Goal: Information Seeking & Learning: Learn about a topic

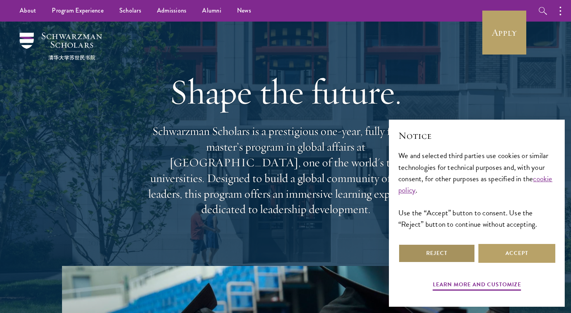
click at [449, 252] on button "Reject" at bounding box center [436, 253] width 77 height 19
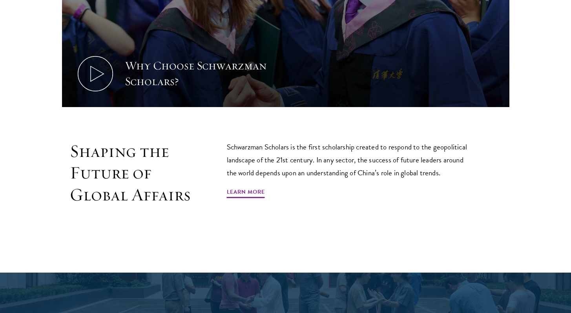
scroll to position [419, 0]
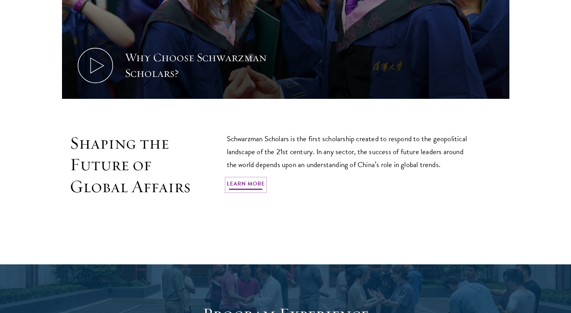
click at [250, 185] on link "Learn More" at bounding box center [246, 185] width 38 height 12
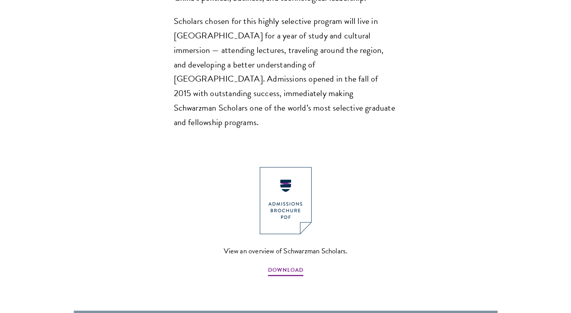
scroll to position [755, 0]
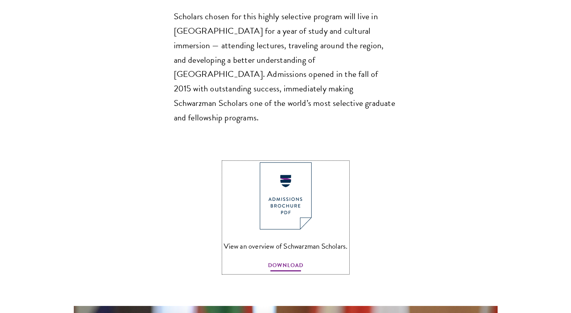
click at [281, 261] on span "DOWNLOAD" at bounding box center [285, 267] width 35 height 12
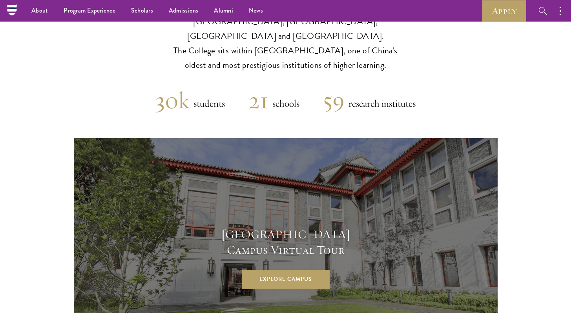
scroll to position [1977, 0]
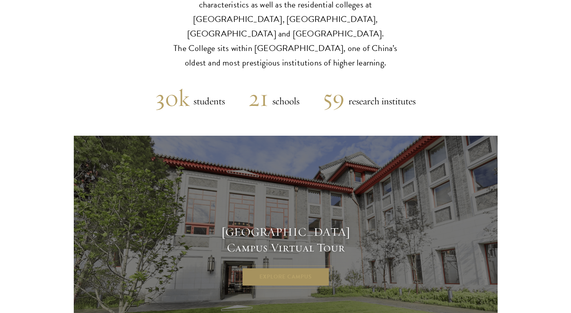
click at [277, 268] on link "Explore Campus" at bounding box center [286, 277] width 88 height 19
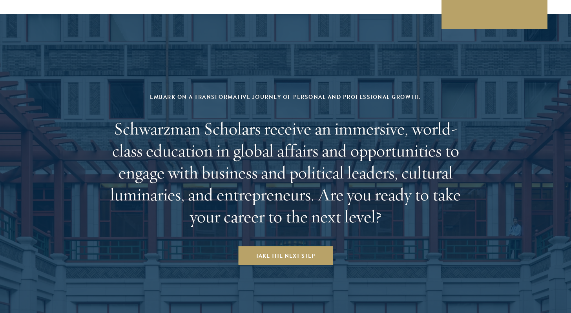
scroll to position [3267, 0]
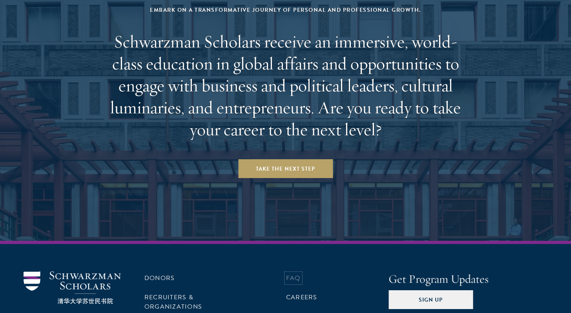
click at [298, 274] on link "FAQ" at bounding box center [293, 278] width 15 height 9
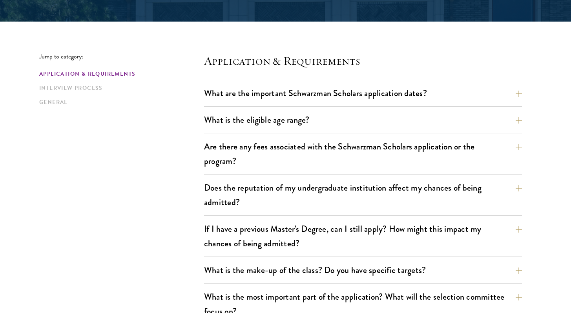
scroll to position [184, 0]
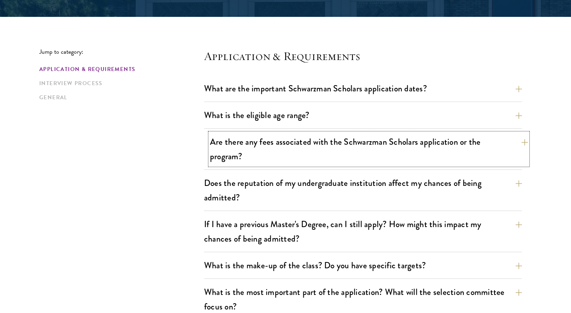
click at [521, 142] on button "Are there any fees associated with the Schwarzman Scholars application or the p…" at bounding box center [369, 149] width 318 height 32
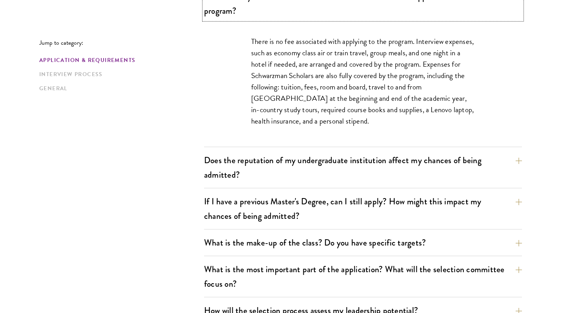
scroll to position [350, 0]
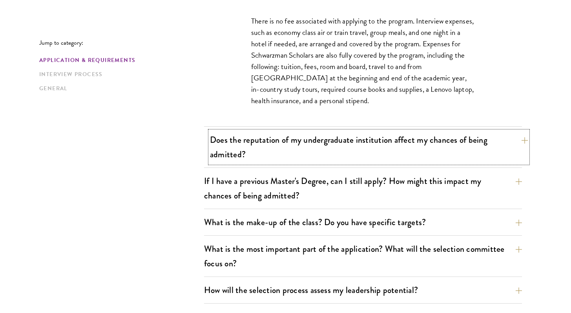
click at [525, 141] on button "Does the reputation of my undergraduate institution affect my chances of being …" at bounding box center [369, 147] width 318 height 32
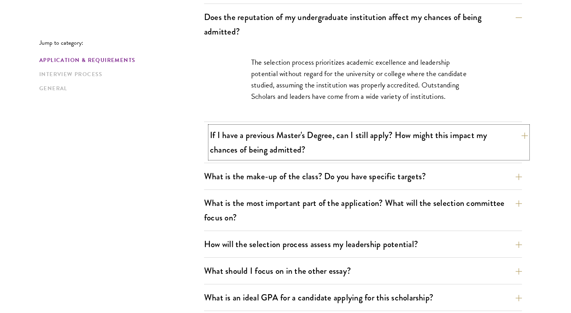
click at [524, 136] on button "If I have a previous Master's Degree, can I still apply? How might this impact …" at bounding box center [369, 142] width 318 height 32
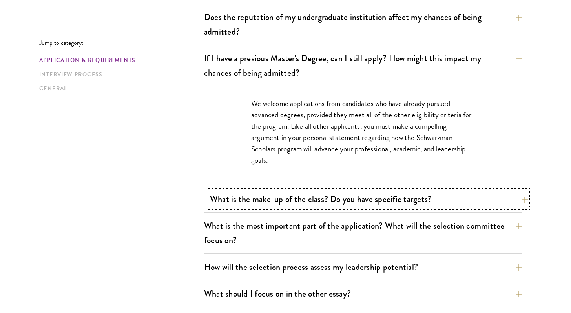
click at [524, 198] on button "What is the make-up of the class? Do you have specific targets?" at bounding box center [369, 199] width 318 height 18
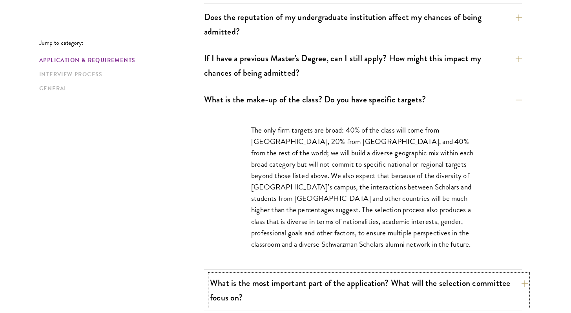
click at [526, 284] on button "What is the most important part of the application? What will the selection com…" at bounding box center [369, 290] width 318 height 32
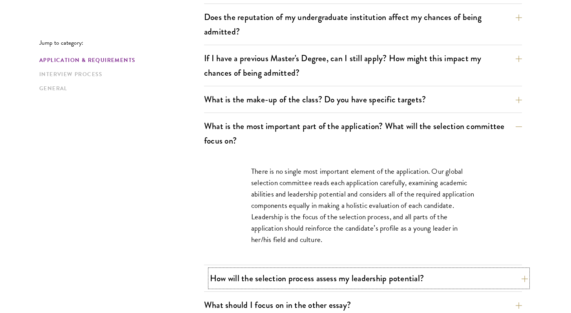
click at [524, 278] on button "How will the selection process assess my leadership potential?" at bounding box center [369, 279] width 318 height 18
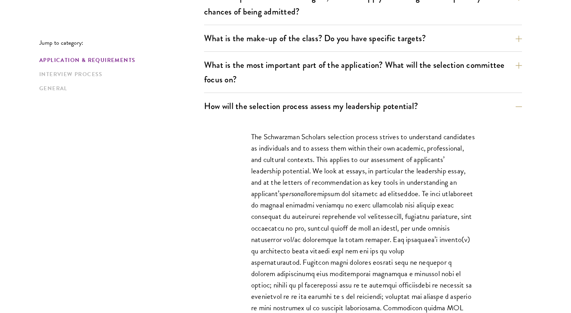
scroll to position [413, 0]
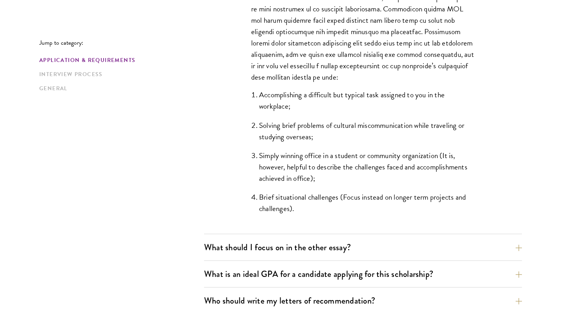
scroll to position [711, 0]
click at [526, 248] on button "What should I focus on in the other essay?" at bounding box center [369, 247] width 318 height 18
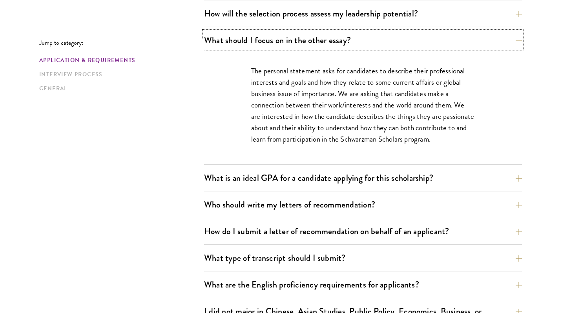
scroll to position [507, 0]
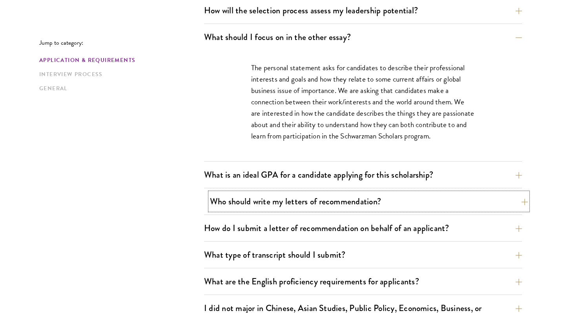
click at [520, 200] on button "Who should write my letters of recommendation?" at bounding box center [369, 202] width 318 height 18
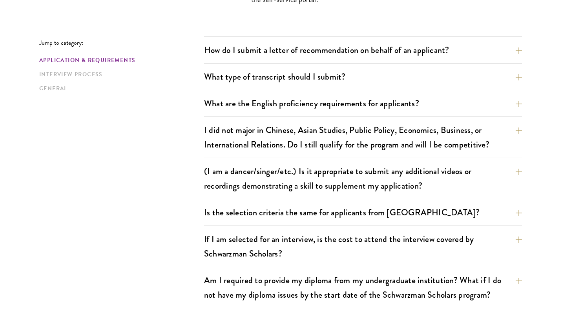
scroll to position [939, 0]
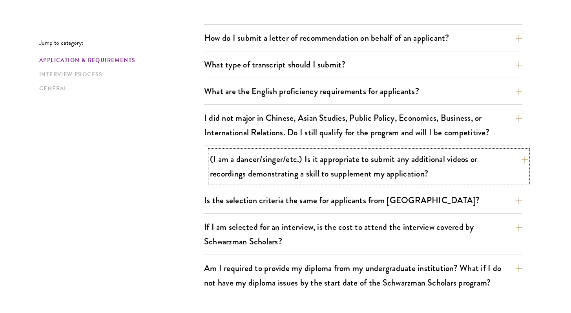
click at [526, 158] on button "(I am a dancer/singer/etc.) Is it appropriate to submit any additional videos o…" at bounding box center [369, 166] width 318 height 32
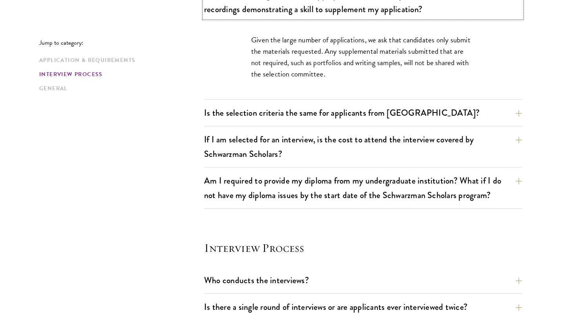
scroll to position [851, 0]
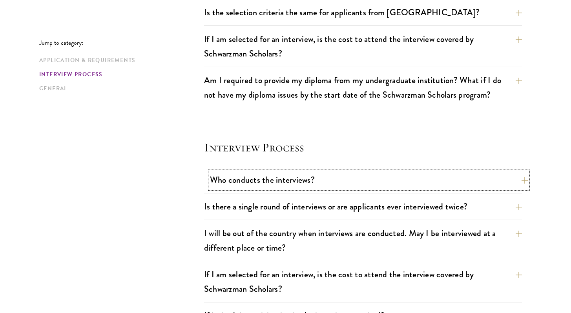
click at [525, 178] on button "Who conducts the interviews?" at bounding box center [369, 180] width 318 height 18
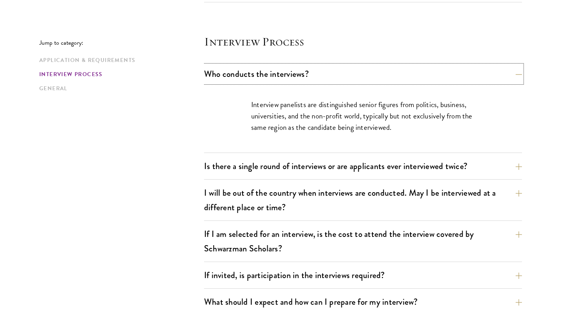
scroll to position [888, 0]
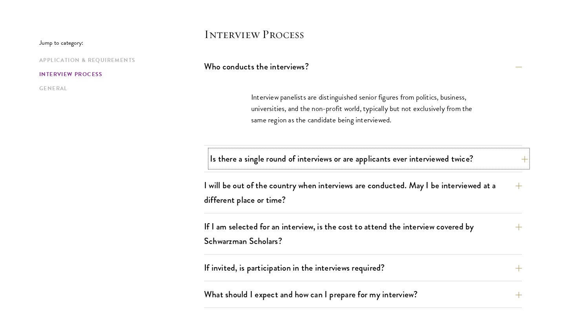
click at [526, 159] on button "Is there a single round of interviews or are applicants ever interviewed twice?" at bounding box center [369, 159] width 318 height 18
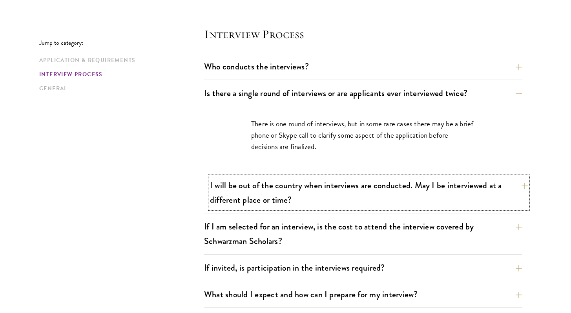
click at [526, 185] on button "I will be out of the country when interviews are conducted. May I be interviewe…" at bounding box center [369, 193] width 318 height 32
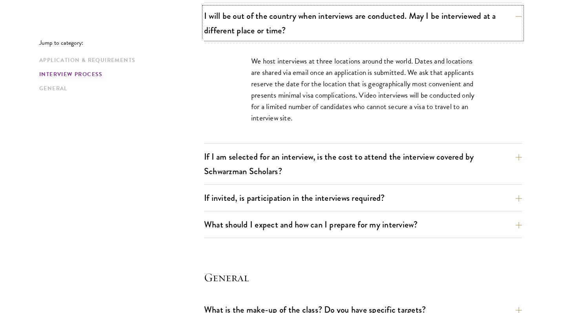
scroll to position [995, 0]
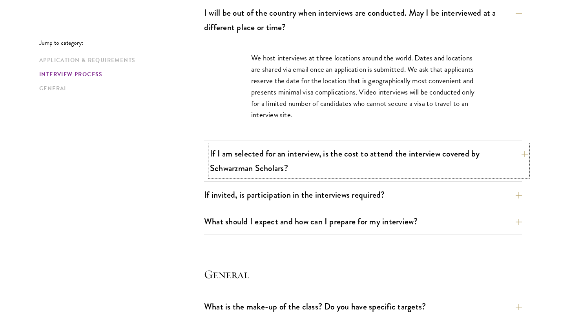
click at [524, 155] on button "If I am selected for an interview, is the cost to attend the interview covered …" at bounding box center [369, 161] width 318 height 32
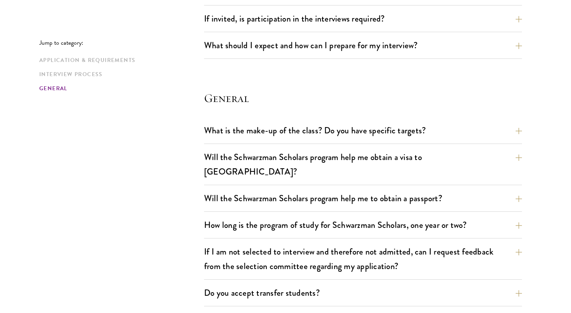
scroll to position [1129, 0]
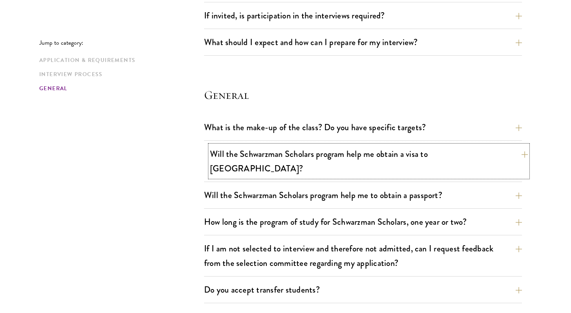
click at [520, 154] on button "Will the Schwarzman Scholars program help me obtain a visa to China?" at bounding box center [369, 161] width 318 height 32
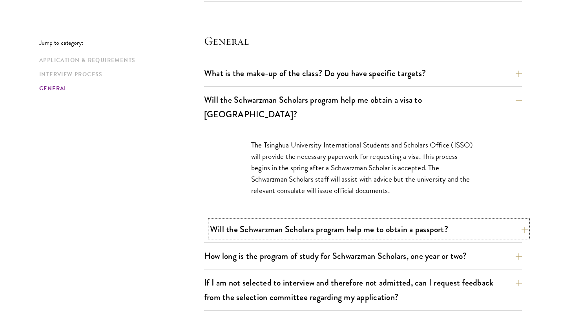
click at [520, 221] on button "Will the Schwarzman Scholars program help me to obtain a passport?" at bounding box center [369, 230] width 318 height 18
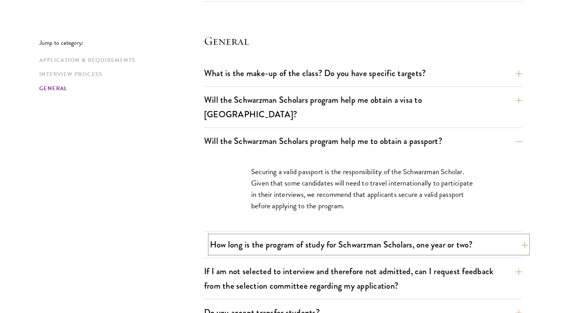
click at [521, 236] on button "How long is the program of study for Schwarzman Scholars, one year or two?" at bounding box center [369, 245] width 318 height 18
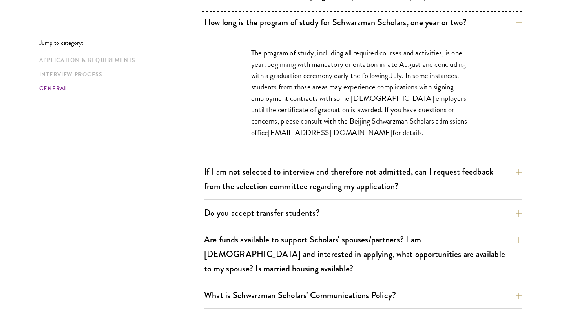
scroll to position [1282, 0]
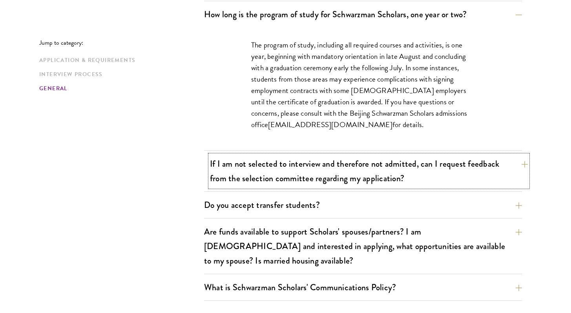
click at [524, 155] on button "If I am not selected to interview and therefore not admitted, can I request fee…" at bounding box center [369, 171] width 318 height 32
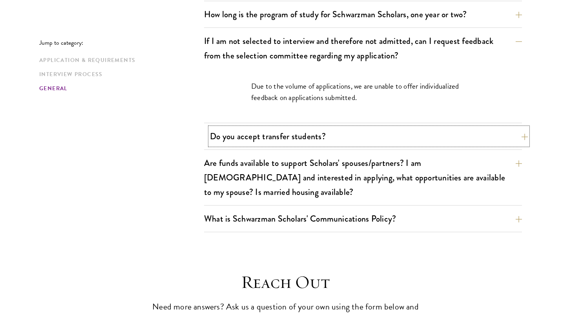
click at [524, 128] on button "Do you accept transfer students?" at bounding box center [369, 137] width 318 height 18
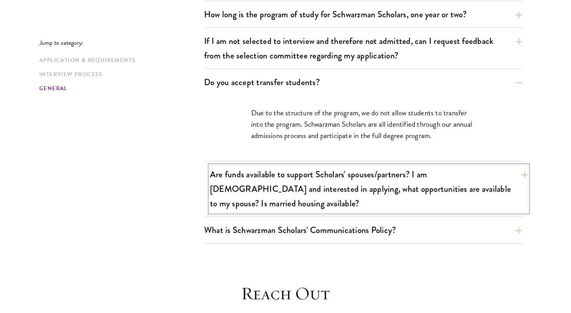
click at [522, 166] on button "Are funds available to support Scholars' spouses/partners? I am married and int…" at bounding box center [369, 189] width 318 height 47
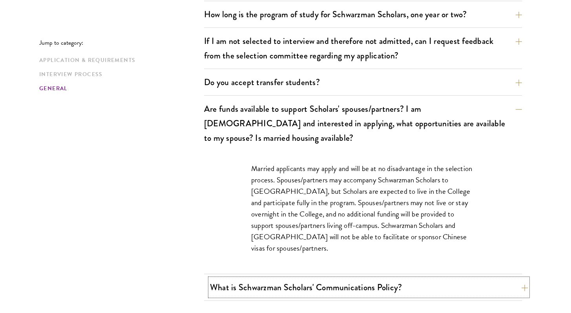
click at [524, 279] on button "What is Schwarzman Scholars' Communications Policy?" at bounding box center [369, 288] width 318 height 18
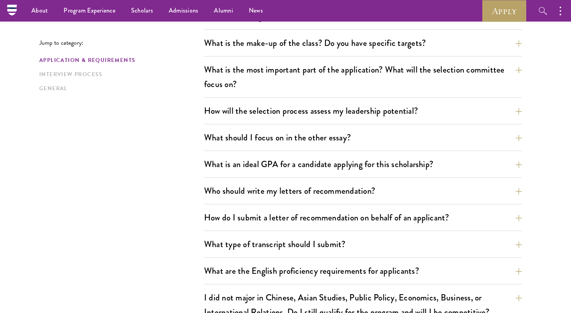
scroll to position [0, 0]
